Goal: Task Accomplishment & Management: Complete application form

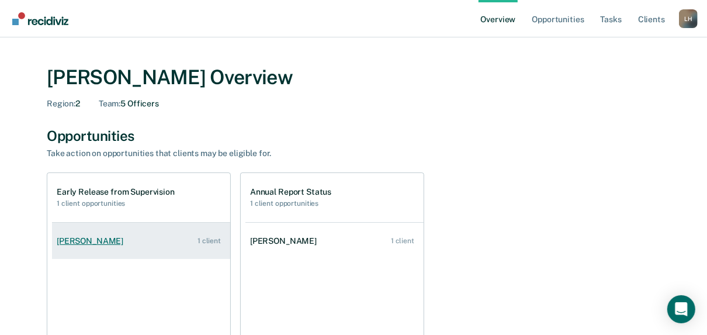
click at [209, 238] on div "1 client" at bounding box center [208, 241] width 23 height 8
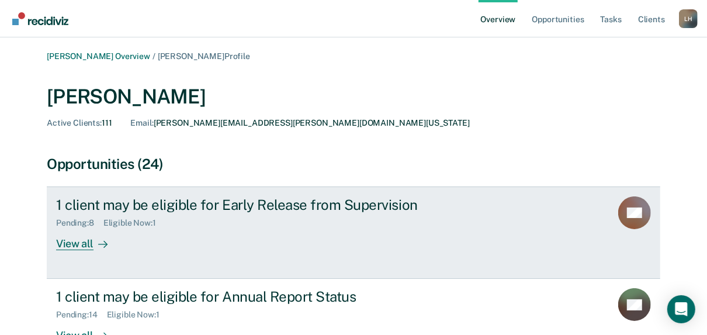
click at [74, 244] on div "View all" at bounding box center [88, 239] width 65 height 23
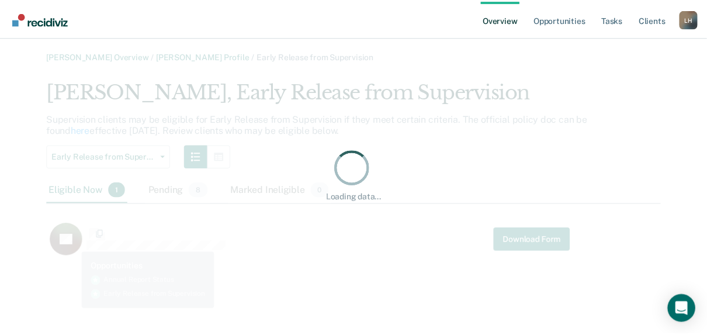
scroll to position [182, 613]
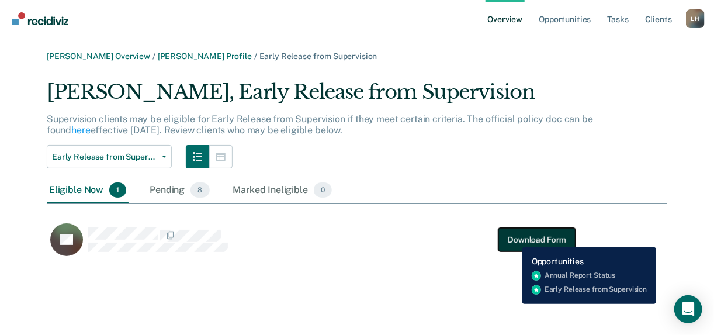
click at [513, 238] on button "Download Form" at bounding box center [536, 239] width 77 height 23
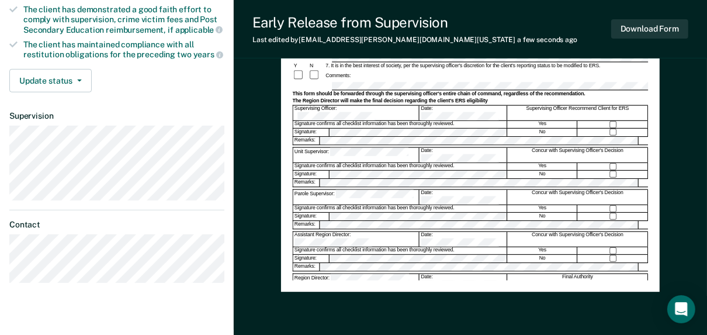
scroll to position [330, 0]
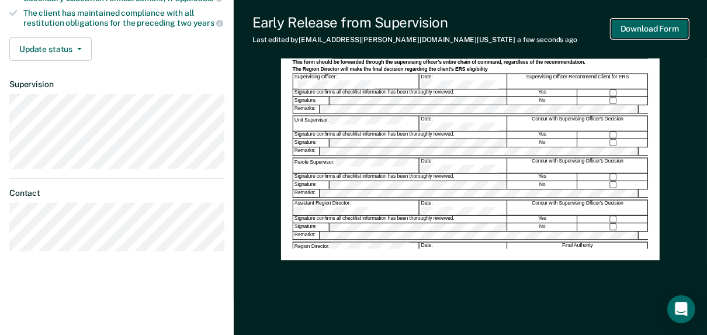
click at [644, 29] on button "Download Form" at bounding box center [649, 28] width 77 height 19
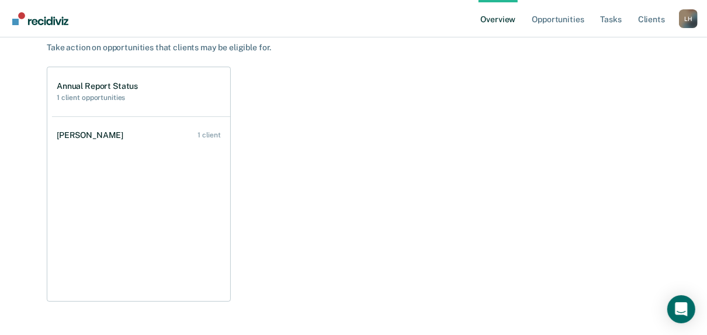
scroll to position [131, 0]
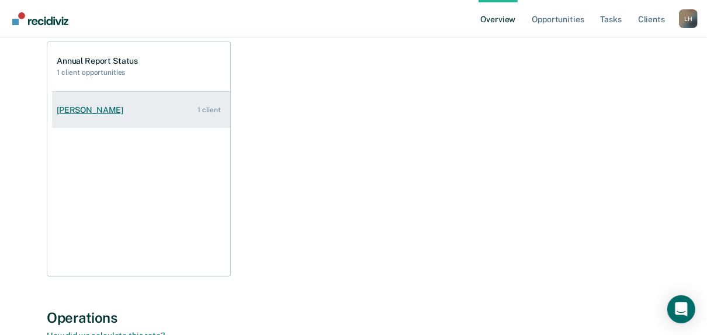
click at [207, 110] on div "1 client" at bounding box center [208, 110] width 23 height 8
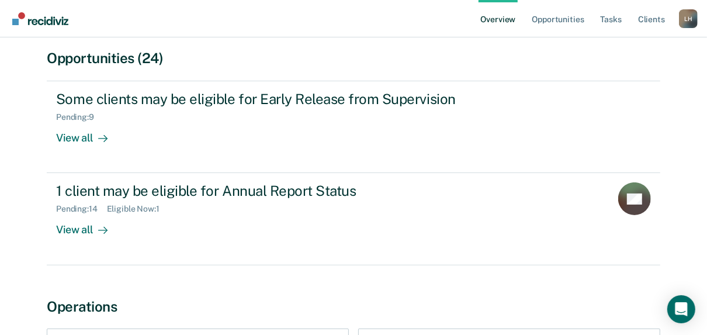
scroll to position [162, 0]
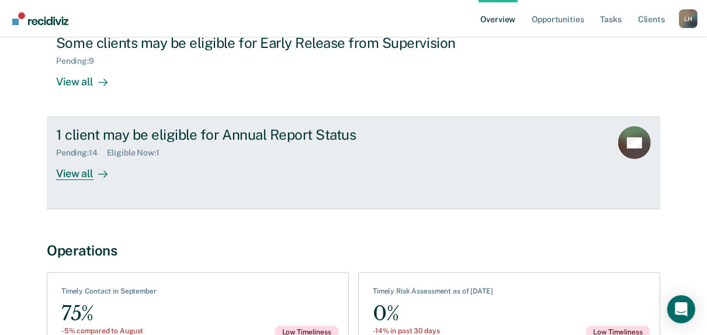
click at [77, 173] on div "View all" at bounding box center [88, 169] width 65 height 23
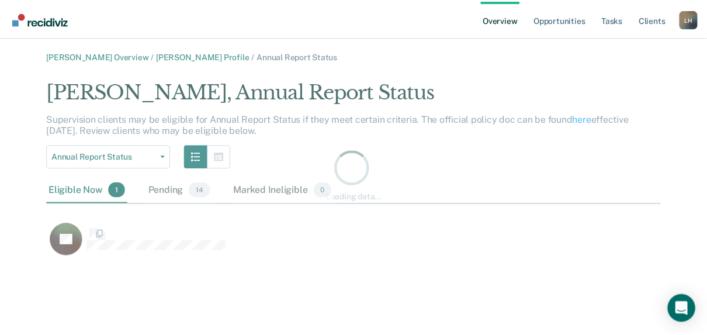
scroll to position [182, 613]
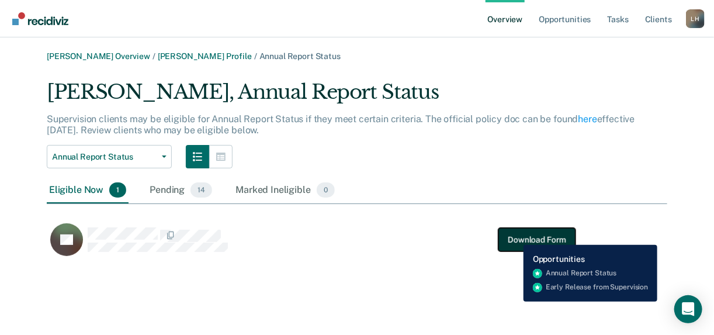
click at [515, 236] on button "Download Form" at bounding box center [536, 239] width 77 height 23
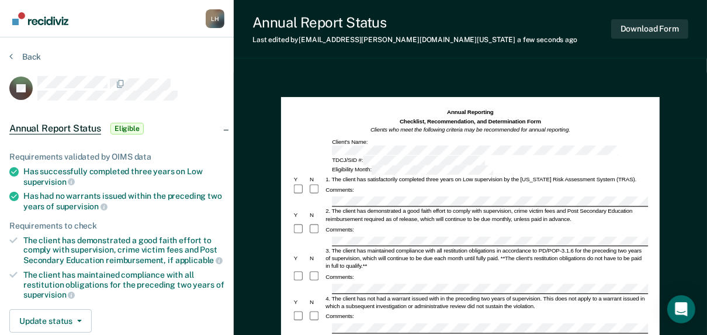
click at [381, 270] on div "Comments:" at bounding box center [471, 276] width 356 height 12
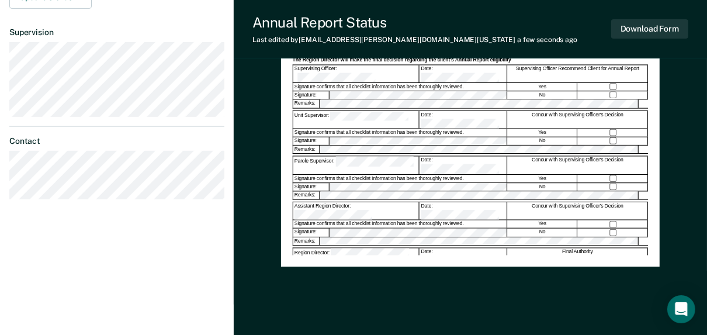
scroll to position [346, 0]
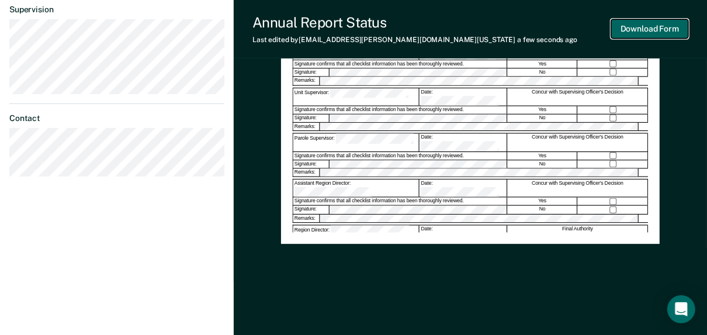
click at [661, 28] on button "Download Form" at bounding box center [649, 28] width 77 height 19
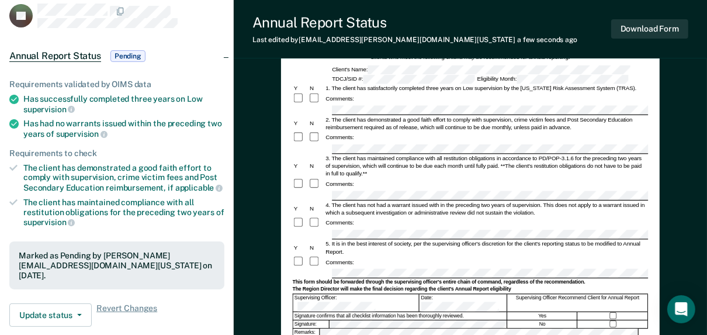
scroll to position [0, 0]
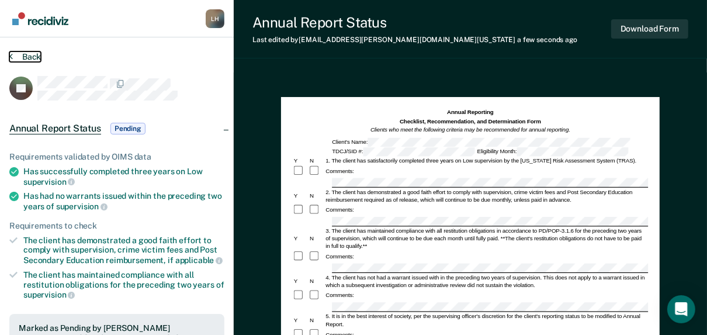
click at [20, 55] on button "Back" at bounding box center [25, 56] width 32 height 11
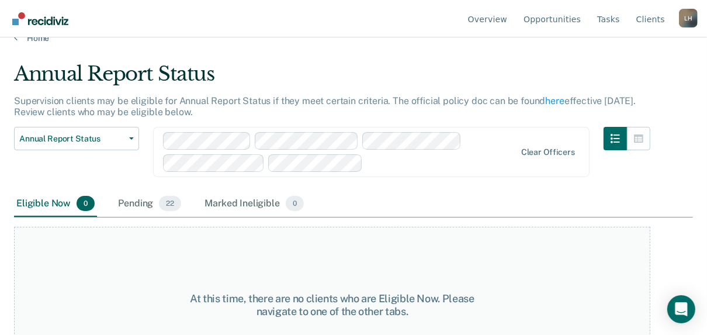
scroll to position [66, 0]
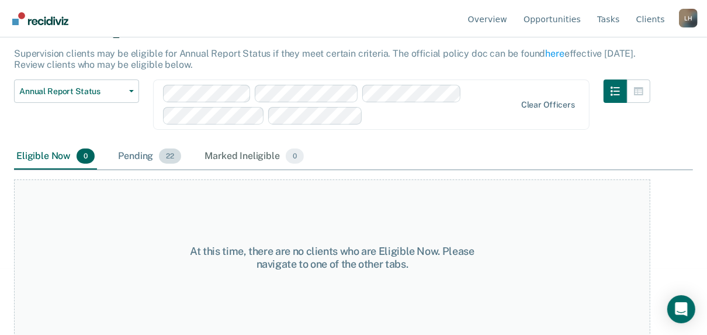
click at [145, 154] on div "Pending 22" at bounding box center [150, 157] width 68 height 26
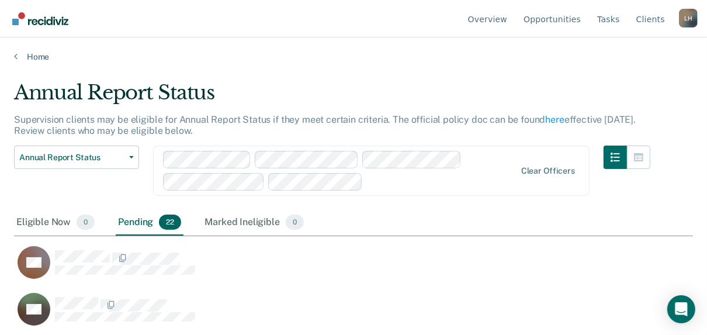
scroll to position [159, 672]
click at [506, 19] on link "Overview" at bounding box center [488, 18] width 44 height 37
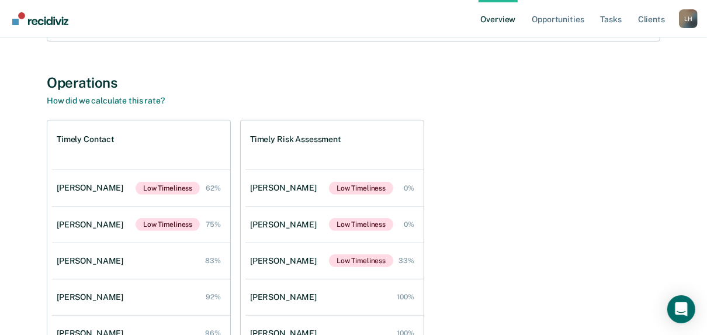
scroll to position [273, 0]
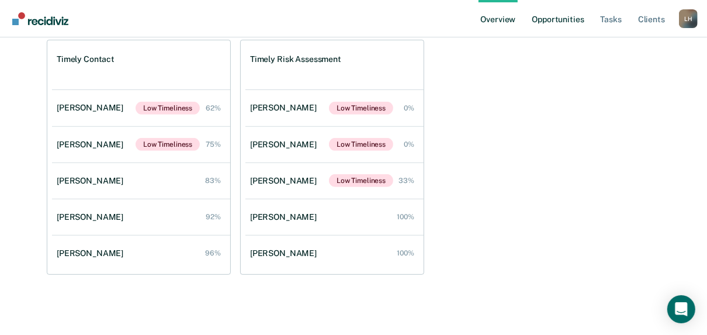
click at [567, 16] on link "Opportunities" at bounding box center [557, 18] width 57 height 37
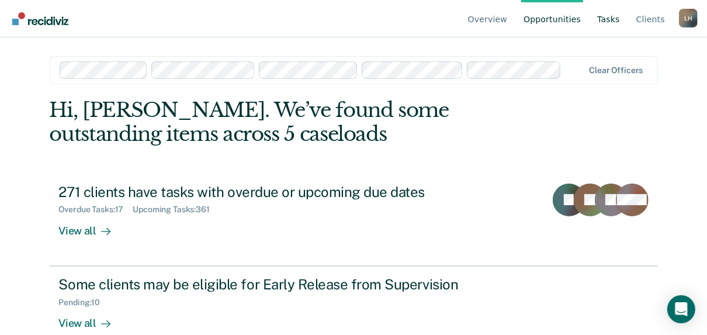
click at [616, 17] on link "Tasks" at bounding box center [608, 18] width 27 height 37
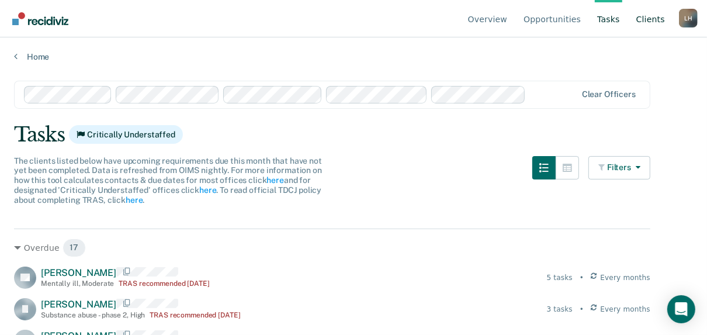
click at [651, 19] on link "Client s" at bounding box center [650, 18] width 33 height 37
